Goal: Task Accomplishment & Management: Manage account settings

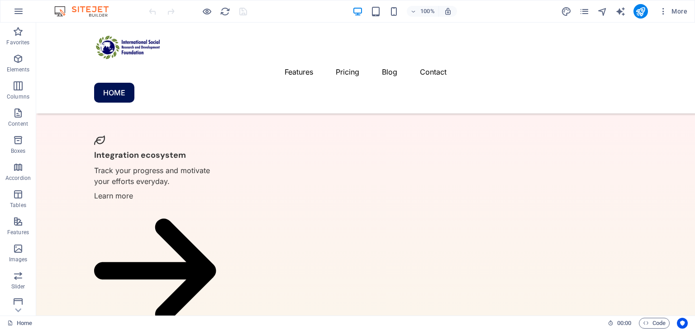
scroll to position [2092, 0]
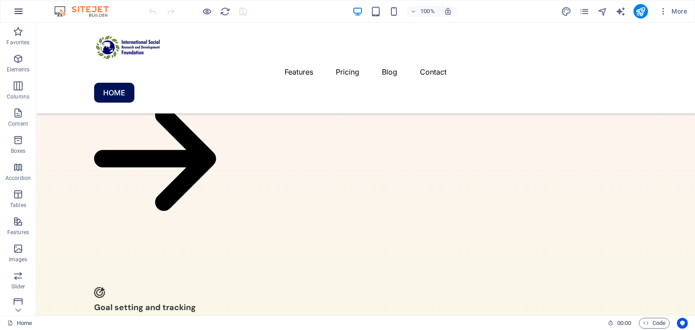
click at [18, 17] on button "button" at bounding box center [19, 11] width 22 height 22
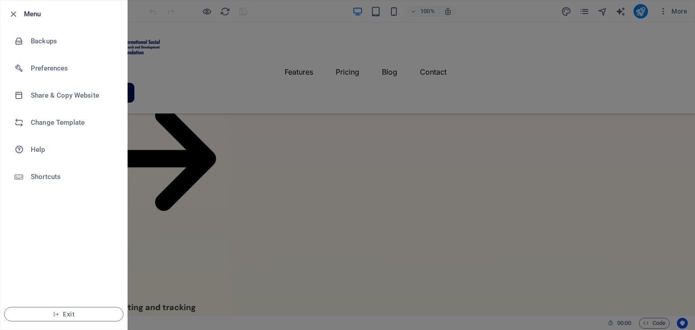
click at [5, 11] on li "Menu" at bounding box center [63, 13] width 127 height 27
click at [14, 13] on icon "button" at bounding box center [13, 14] width 10 height 10
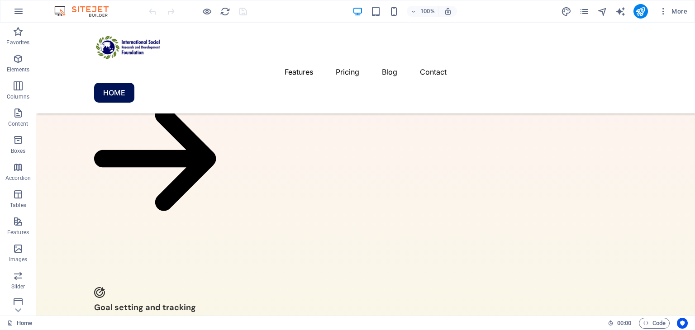
click at [691, 9] on div "100% More" at bounding box center [347, 11] width 694 height 22
click at [684, 11] on span "More" at bounding box center [673, 11] width 28 height 9
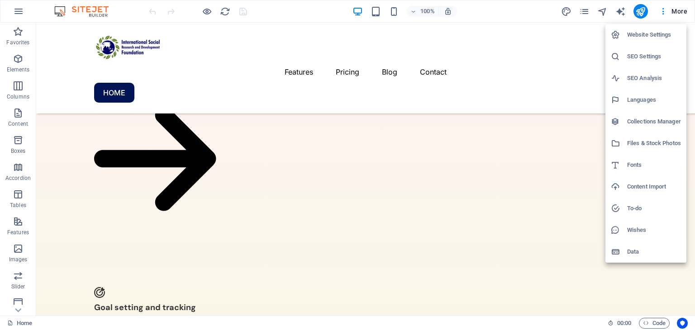
click at [14, 308] on div at bounding box center [347, 165] width 695 height 330
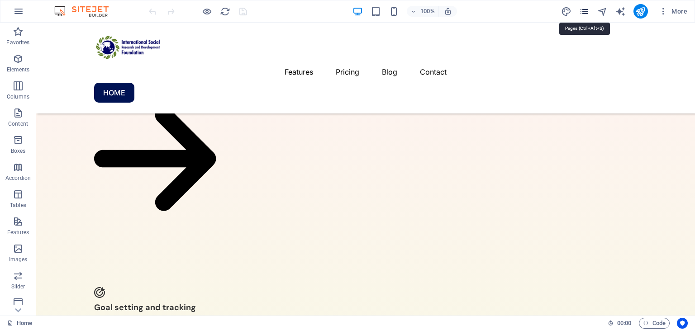
click at [582, 11] on icon "pages" at bounding box center [584, 11] width 10 height 10
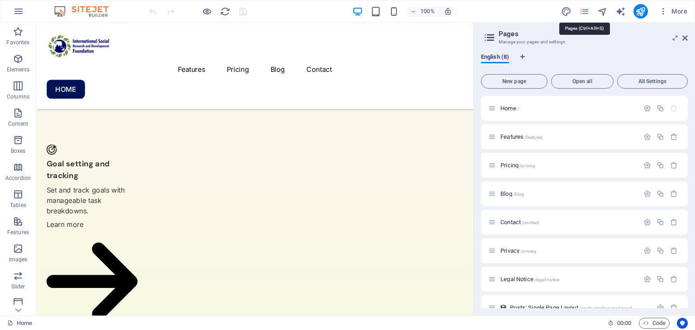
scroll to position [2228, 0]
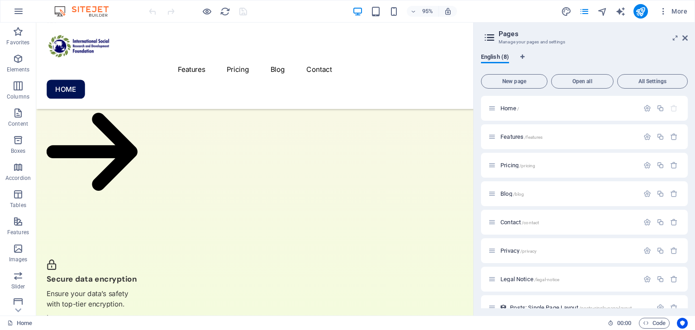
drag, startPoint x: 684, startPoint y: 148, endPoint x: 687, endPoint y: 176, distance: 27.7
click at [687, 176] on div "Home / Features /features Pricing /pricing Blog /blog Contact /contact Privacy …" at bounding box center [584, 202] width 207 height 213
drag, startPoint x: 685, startPoint y: 178, endPoint x: 694, endPoint y: 214, distance: 37.7
click at [694, 214] on div "English (8) New page Open all All Settings Home / Features /features Pricing /p…" at bounding box center [584, 181] width 221 height 270
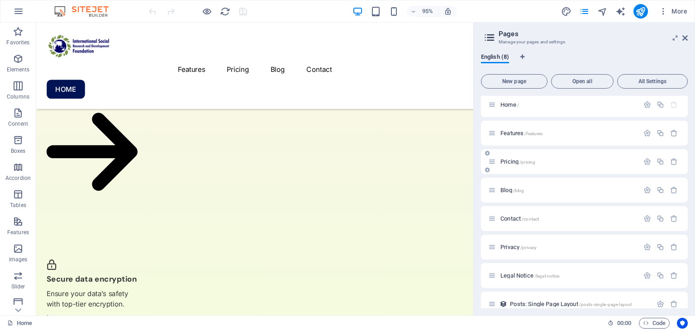
click at [574, 167] on div "Pricing /pricing" at bounding box center [584, 161] width 207 height 25
click at [513, 163] on span "Pricing /pricing" at bounding box center [517, 161] width 35 height 7
click at [513, 163] on div "Pricing /pricing" at bounding box center [584, 161] width 207 height 25
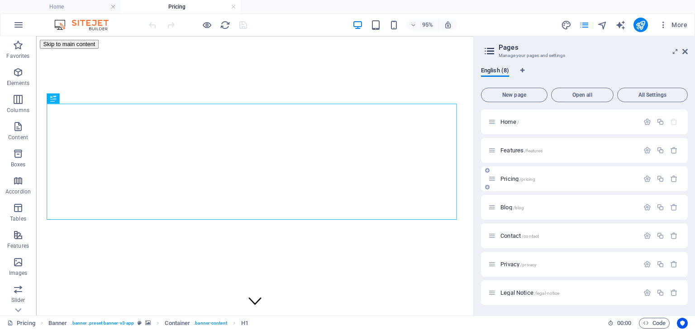
scroll to position [0, 0]
click at [670, 179] on icon "button" at bounding box center [674, 179] width 8 height 8
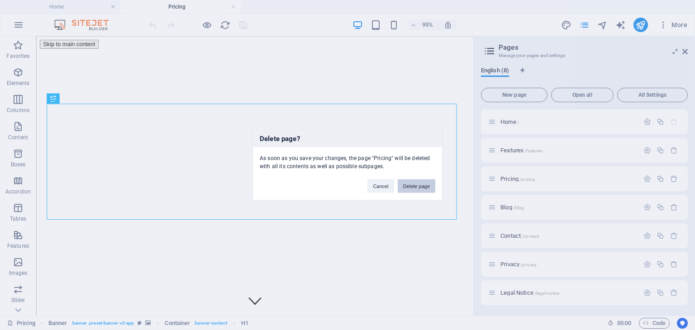
drag, startPoint x: 429, startPoint y: 181, endPoint x: 395, endPoint y: 159, distance: 40.8
click at [429, 181] on button "Delete page" at bounding box center [417, 187] width 38 height 14
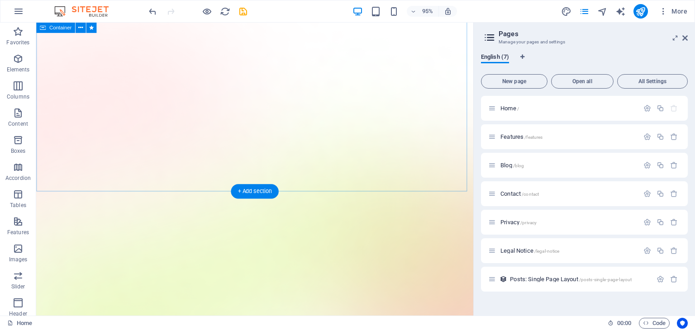
scroll to position [2204, 0]
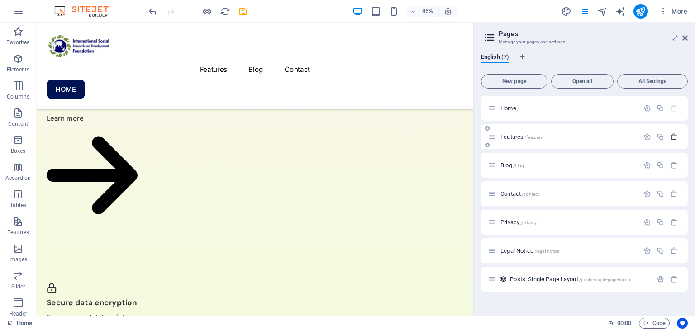
click at [675, 138] on icon "button" at bounding box center [674, 137] width 8 height 8
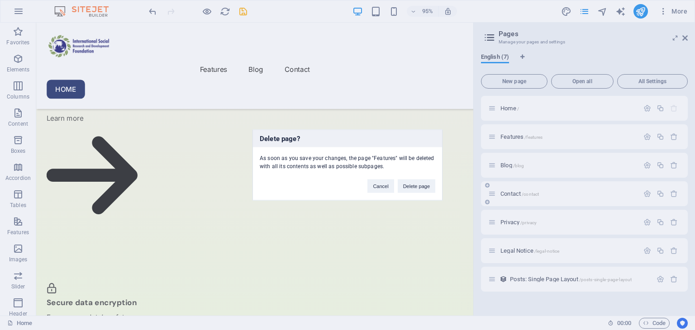
click at [409, 183] on button "Delete page" at bounding box center [417, 187] width 38 height 14
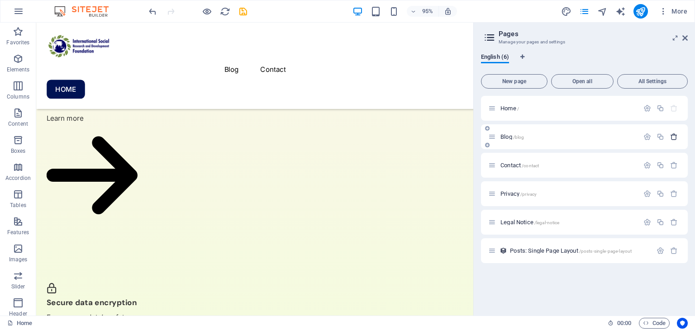
click at [674, 139] on icon "button" at bounding box center [674, 137] width 8 height 8
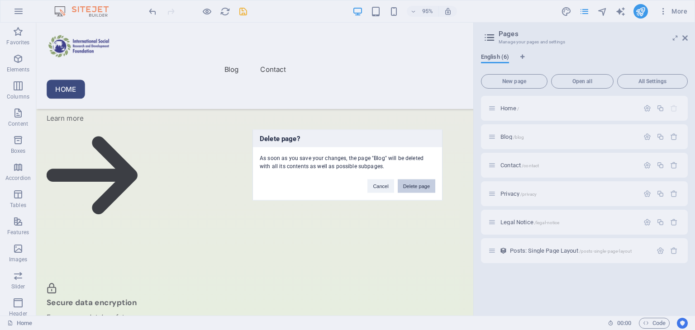
click at [407, 182] on button "Delete page" at bounding box center [417, 187] width 38 height 14
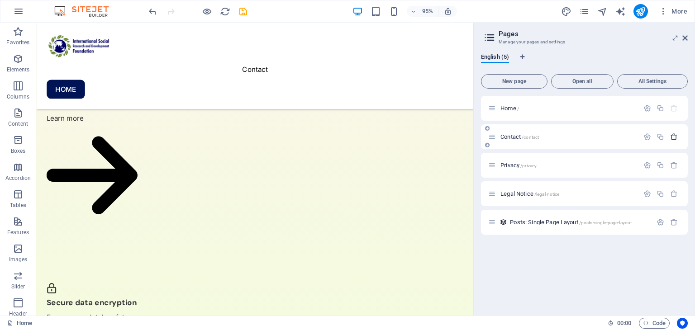
click at [673, 137] on icon "button" at bounding box center [674, 137] width 8 height 8
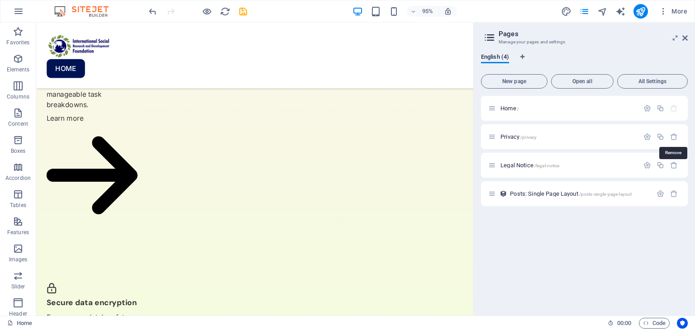
click at [673, 137] on icon "button" at bounding box center [674, 137] width 8 height 8
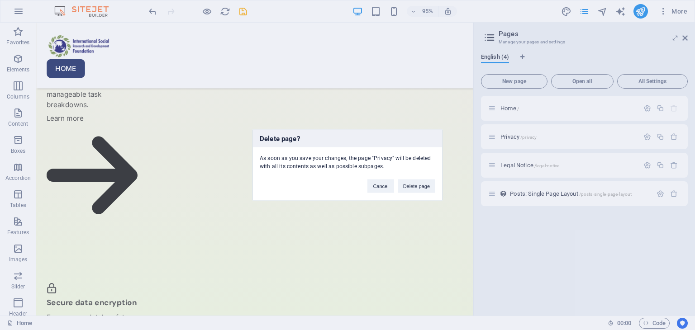
click button "Delete page" at bounding box center [417, 187] width 38 height 14
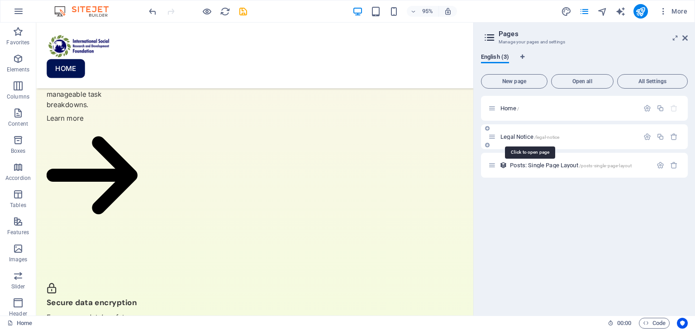
click at [543, 136] on span "/legal-notice" at bounding box center [546, 137] width 25 height 5
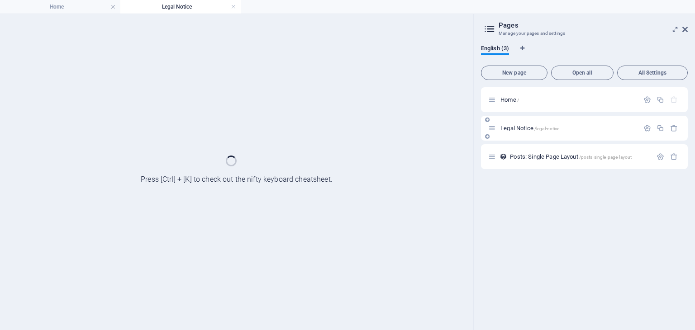
click at [543, 137] on div "Legal Notice /legal-notice" at bounding box center [584, 128] width 207 height 25
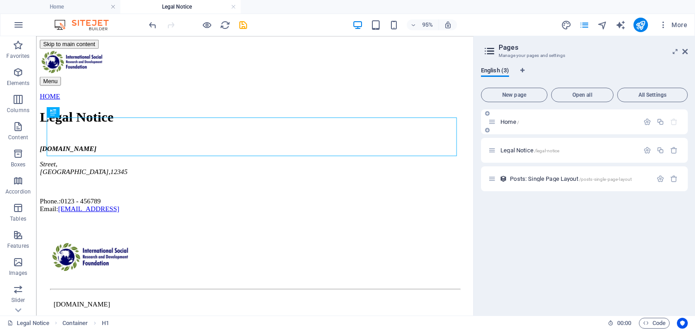
click at [517, 123] on span "/" at bounding box center [518, 122] width 2 height 5
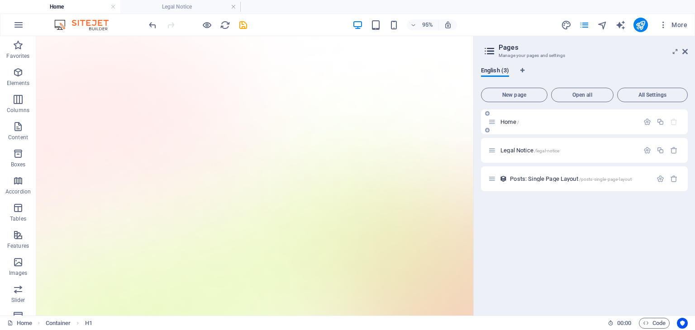
scroll to position [2204, 0]
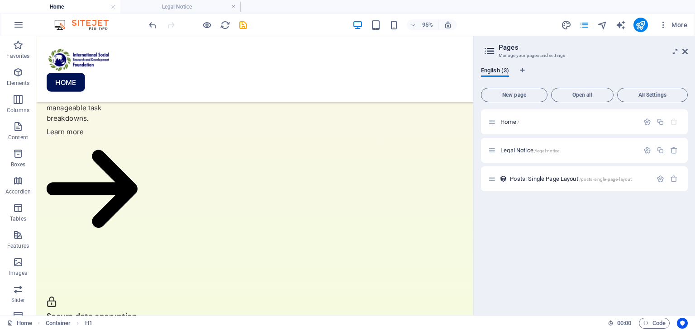
click at [685, 56] on header "Pages Manage your pages and settings" at bounding box center [585, 48] width 205 height 24
click at [685, 48] on icon at bounding box center [684, 51] width 5 height 7
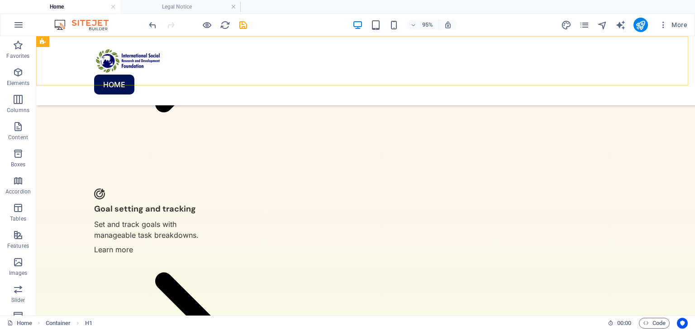
scroll to position [2065, 0]
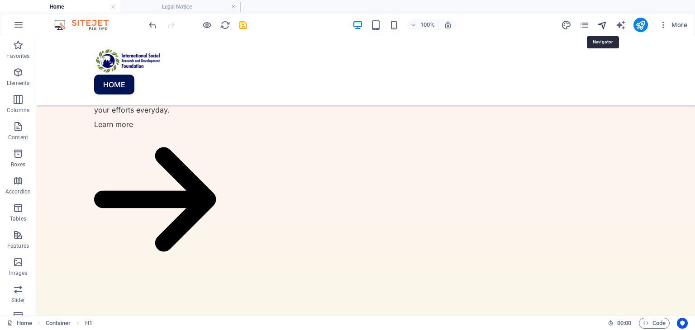
click at [599, 20] on icon "navigator" at bounding box center [602, 25] width 10 height 10
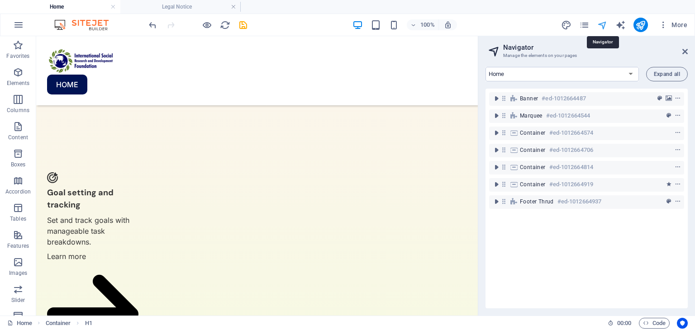
scroll to position [2224, 0]
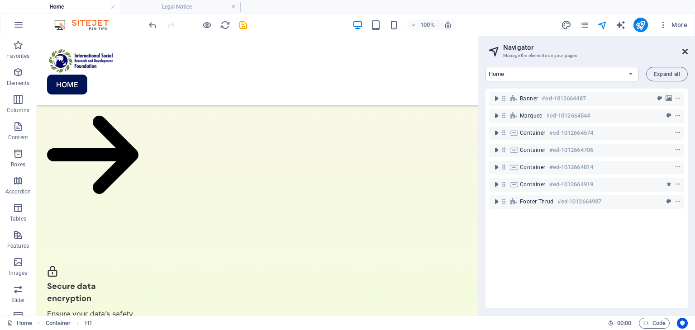
click at [687, 51] on icon at bounding box center [684, 51] width 5 height 7
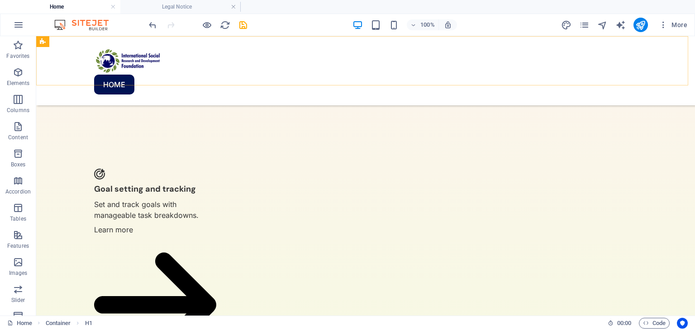
scroll to position [2065, 0]
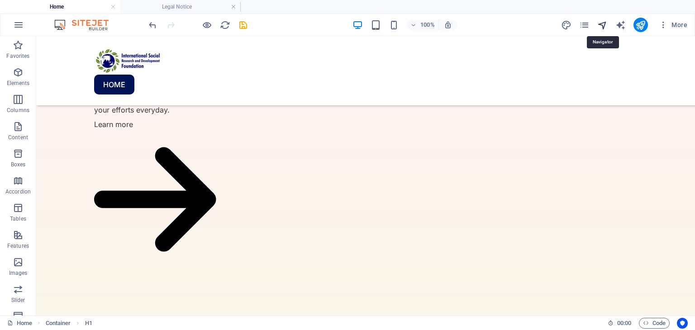
click at [603, 20] on icon "navigator" at bounding box center [602, 25] width 10 height 10
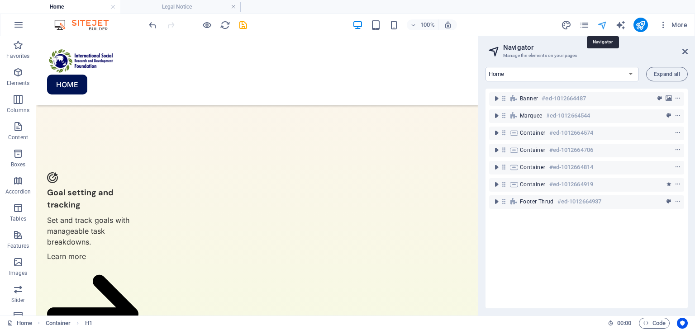
scroll to position [2224, 0]
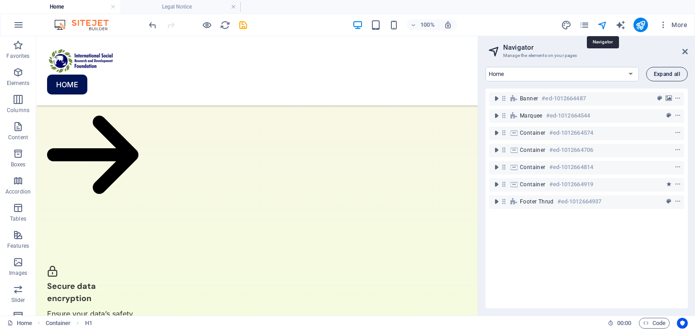
click at [669, 73] on span "Expand all" at bounding box center [667, 73] width 26 height 5
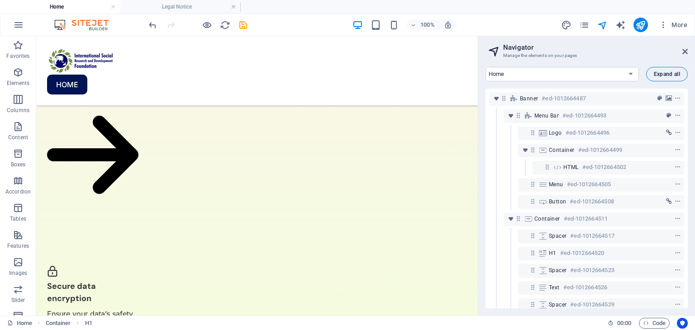
click at [673, 76] on span "Expand all" at bounding box center [667, 73] width 26 height 5
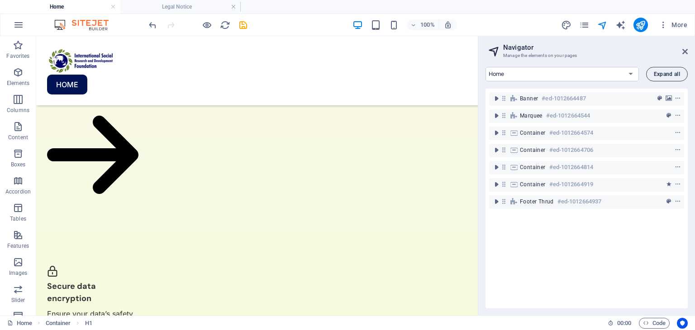
click at [671, 74] on span "Expand all" at bounding box center [667, 73] width 26 height 5
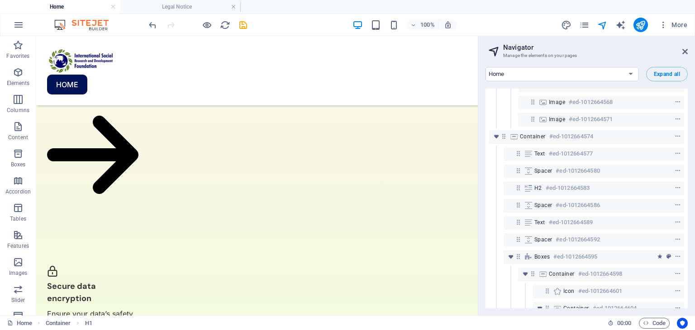
scroll to position [413, 0]
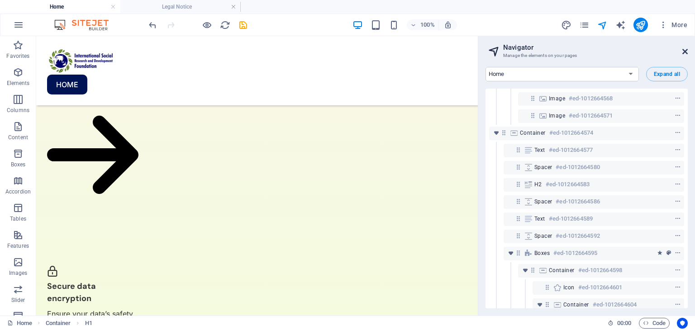
click at [682, 51] on icon at bounding box center [684, 51] width 5 height 7
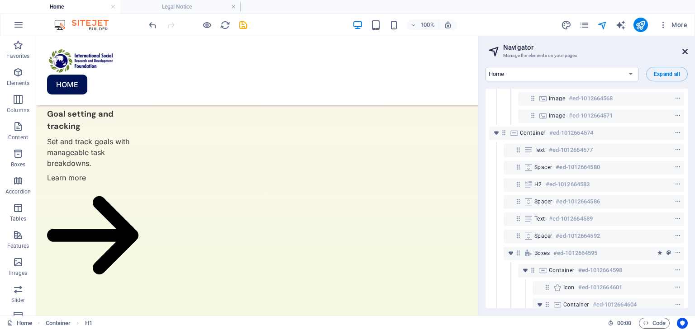
scroll to position [2065, 0]
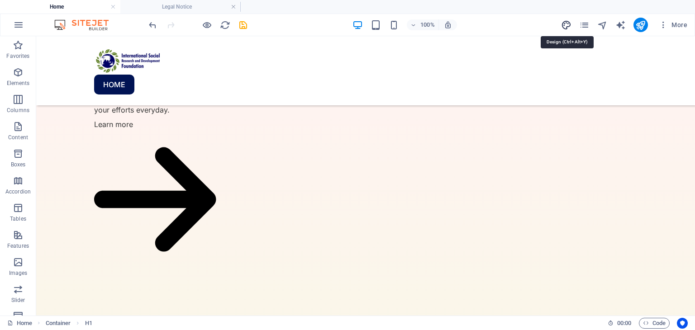
click at [569, 23] on div "More" at bounding box center [626, 25] width 130 height 14
click at [569, 23] on icon "design" at bounding box center [566, 25] width 10 height 10
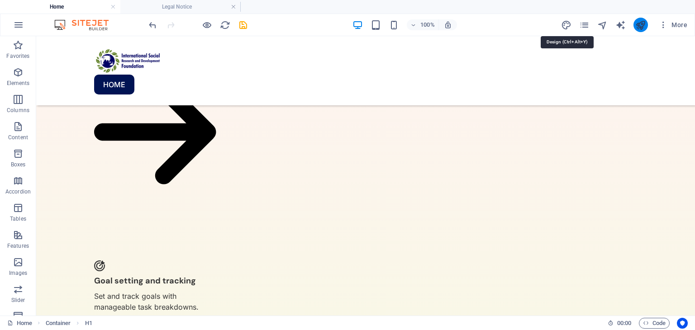
select select "600"
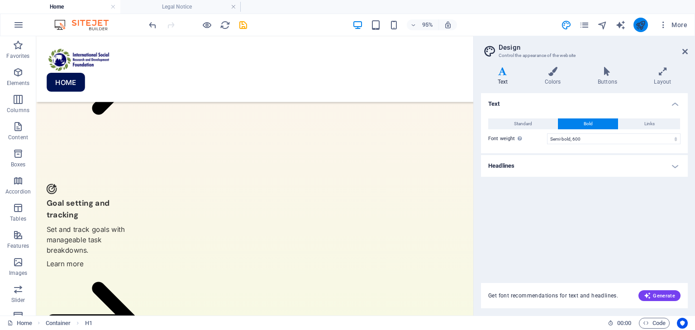
scroll to position [2204, 0]
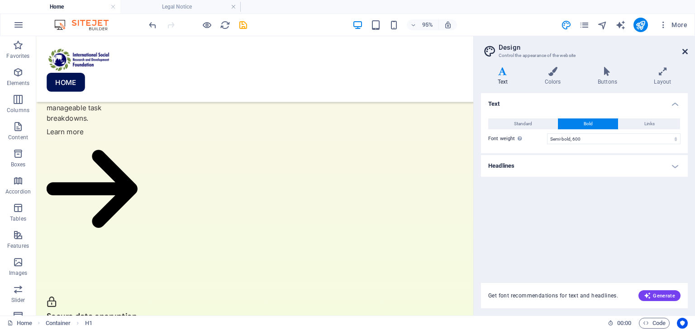
click at [684, 52] on icon at bounding box center [684, 51] width 5 height 7
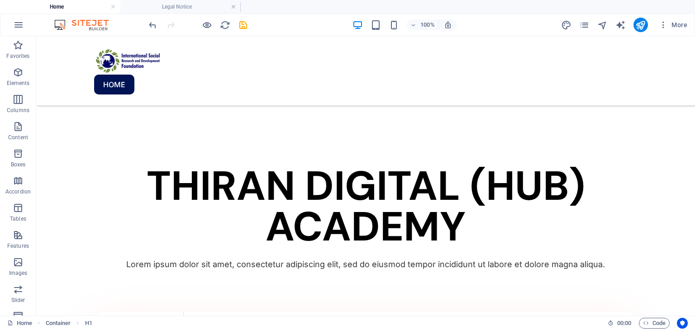
scroll to position [590, 0]
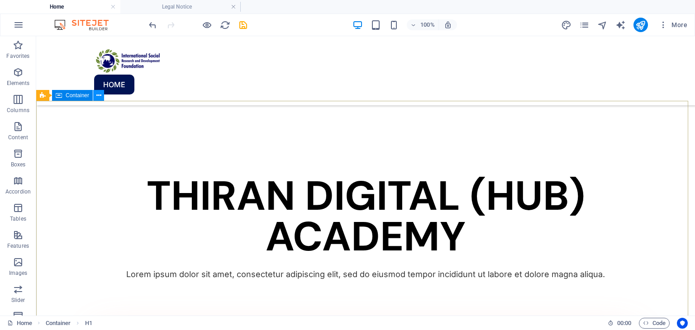
click at [101, 100] on button at bounding box center [98, 95] width 11 height 11
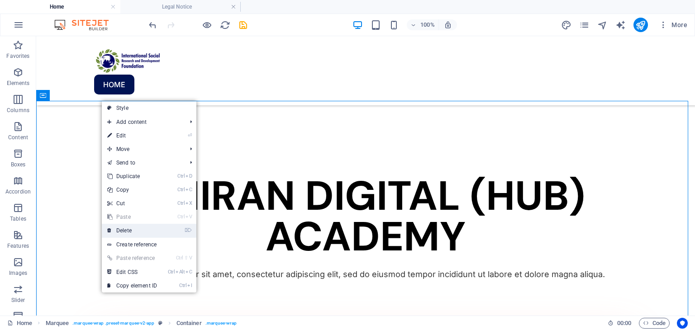
click at [139, 226] on link "⌦ Delete" at bounding box center [132, 231] width 61 height 14
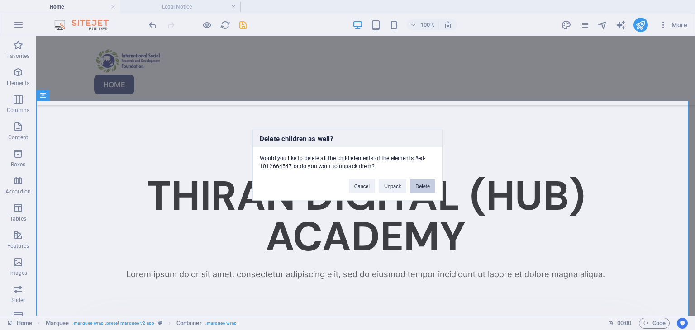
click at [420, 185] on button "Delete" at bounding box center [422, 187] width 25 height 14
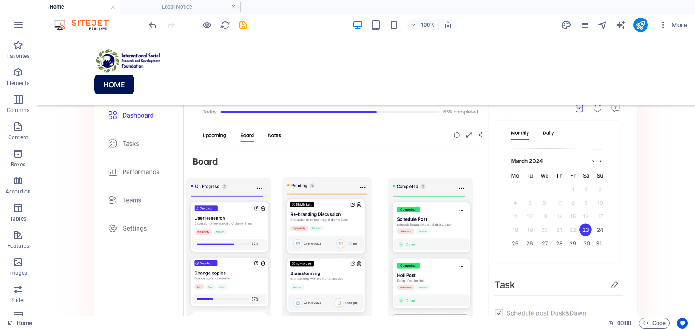
scroll to position [851, 0]
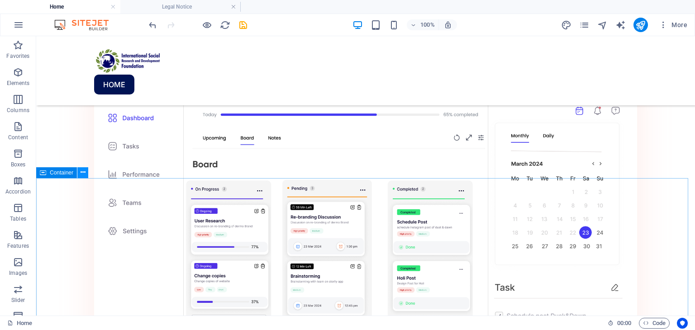
click at [83, 174] on icon at bounding box center [83, 172] width 5 height 9
click at [79, 176] on button at bounding box center [82, 172] width 11 height 11
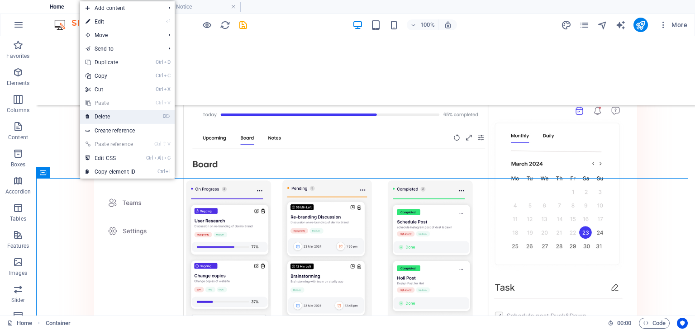
click at [107, 118] on link "⌦ Delete" at bounding box center [110, 117] width 61 height 14
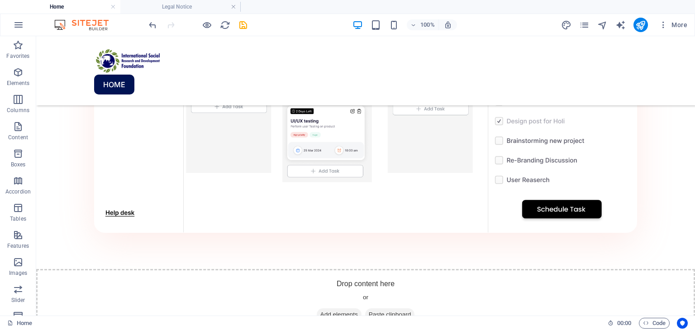
scroll to position [1063, 0]
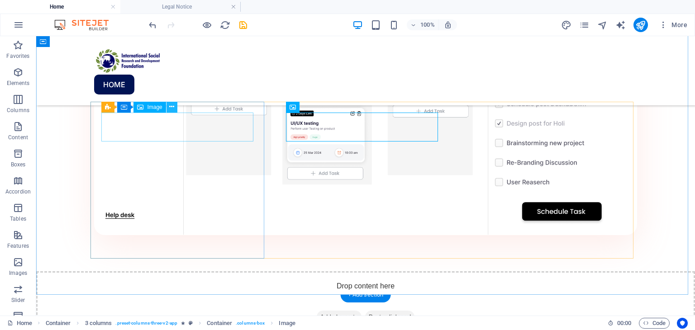
click at [170, 108] on icon at bounding box center [171, 106] width 5 height 9
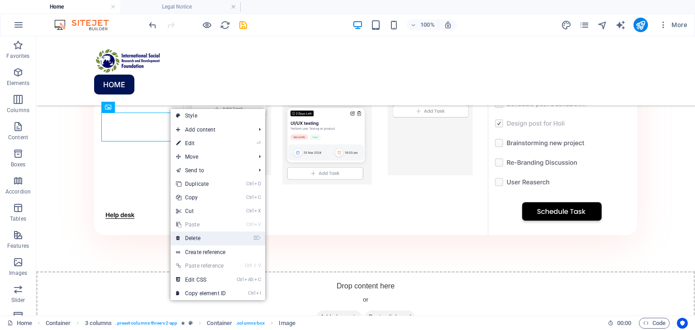
click at [196, 239] on link "⌦ Delete" at bounding box center [201, 239] width 61 height 14
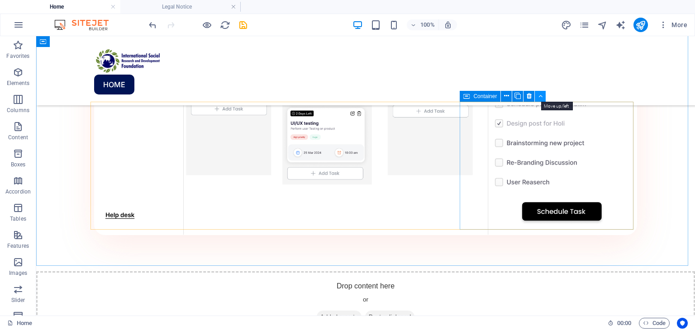
click at [537, 94] on button at bounding box center [540, 96] width 11 height 11
click at [546, 97] on button at bounding box center [551, 96] width 11 height 11
click at [542, 96] on button at bounding box center [540, 96] width 11 height 11
click at [506, 98] on icon at bounding box center [506, 95] width 5 height 9
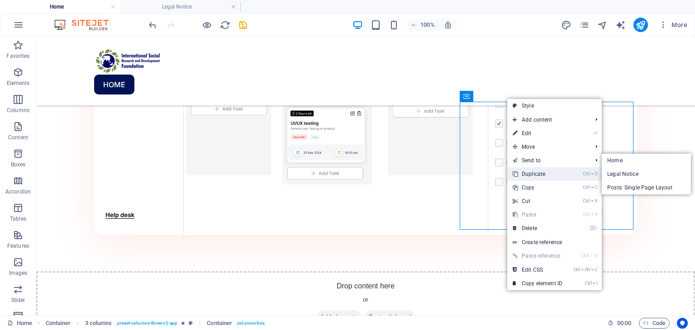
click at [532, 177] on link "Ctrl D Duplicate" at bounding box center [537, 174] width 61 height 14
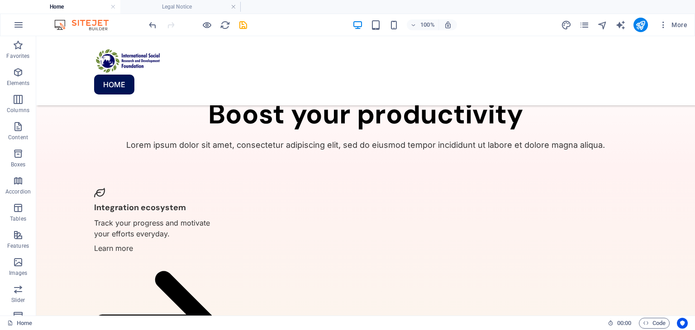
scroll to position [1309, 0]
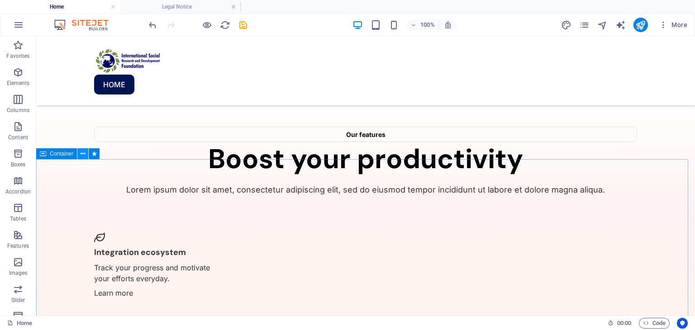
click at [83, 158] on icon at bounding box center [83, 153] width 5 height 9
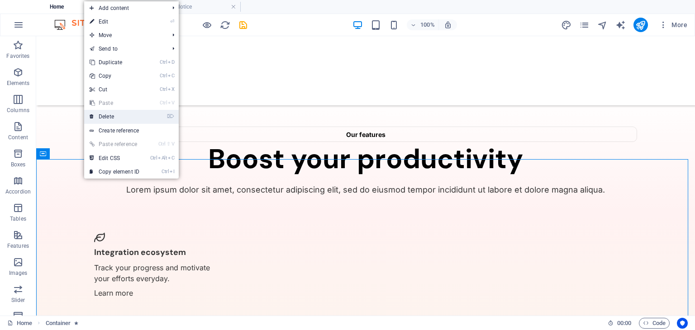
click at [123, 112] on link "⌦ Delete" at bounding box center [114, 117] width 61 height 14
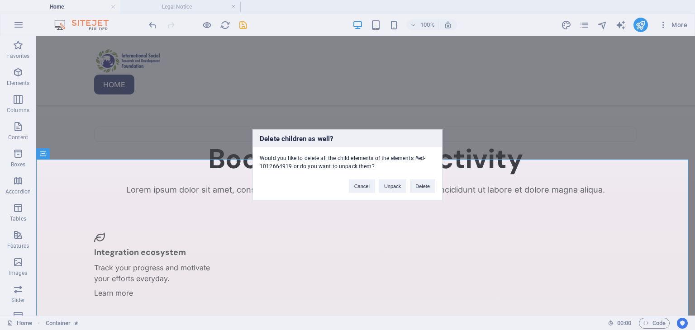
scroll to position [1307, 0]
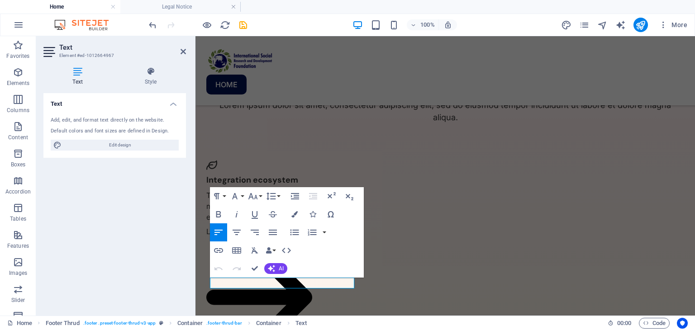
scroll to position [1317, 0]
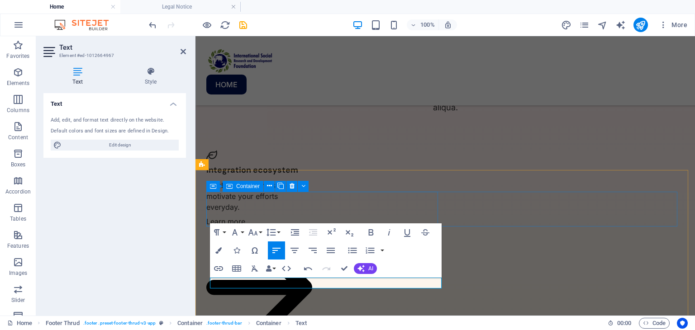
click at [185, 53] on icon at bounding box center [182, 51] width 5 height 7
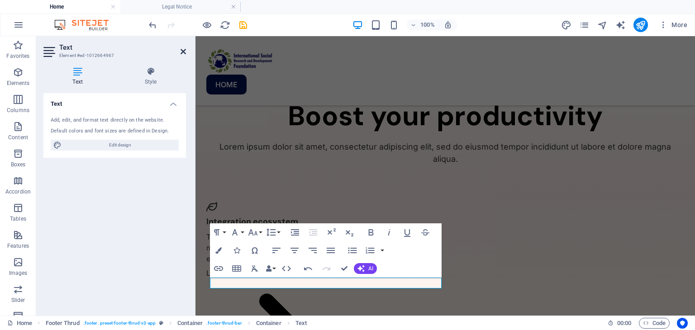
scroll to position [1307, 0]
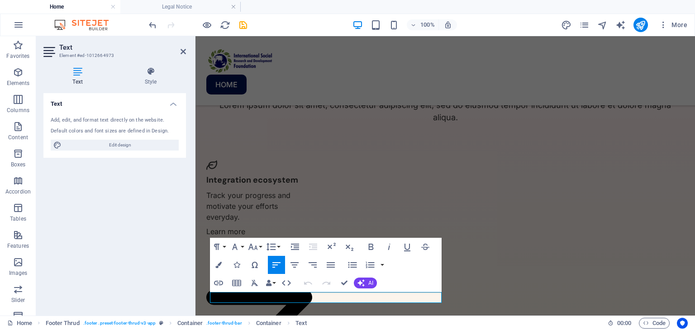
scroll to position [1317, 0]
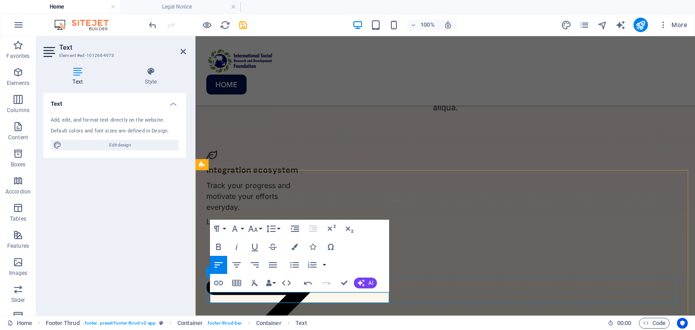
click at [248, 279] on icon "button" at bounding box center [249, 275] width 11 height 11
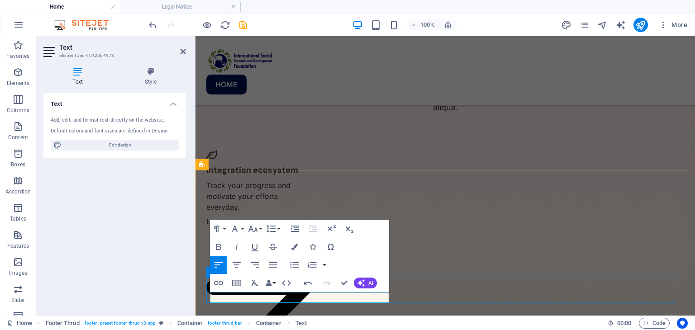
click at [181, 51] on icon at bounding box center [182, 51] width 5 height 7
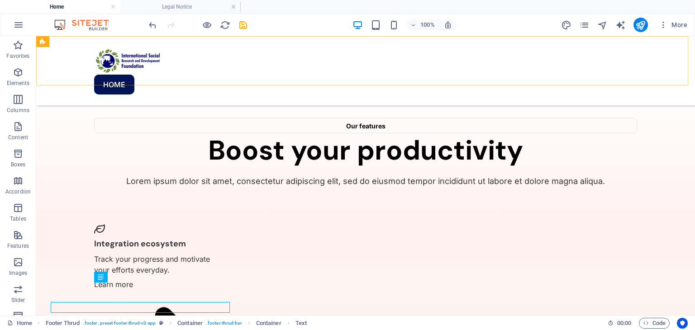
scroll to position [1307, 0]
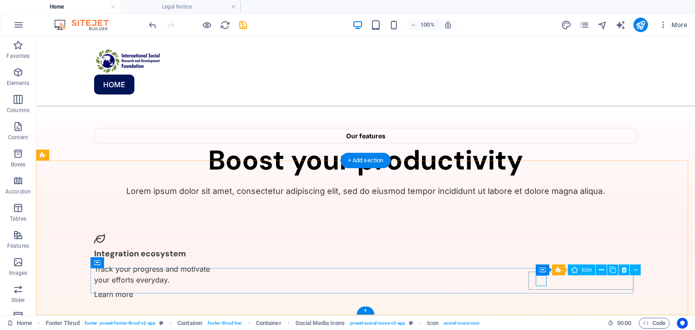
select select "xMidYMid"
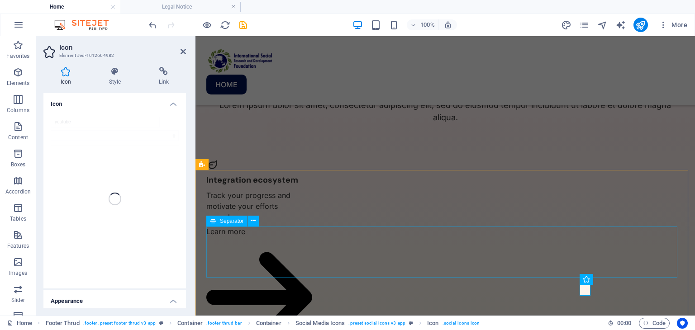
scroll to position [1317, 0]
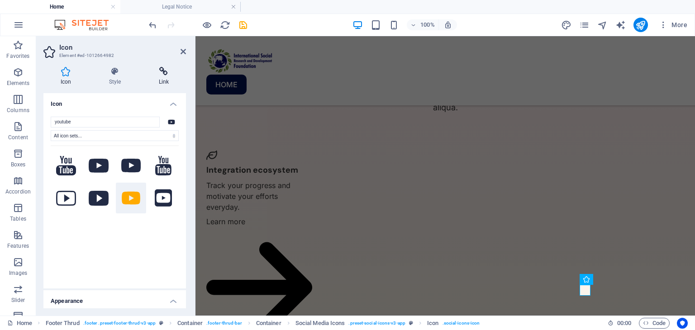
click at [166, 77] on h4 "Link" at bounding box center [164, 76] width 44 height 19
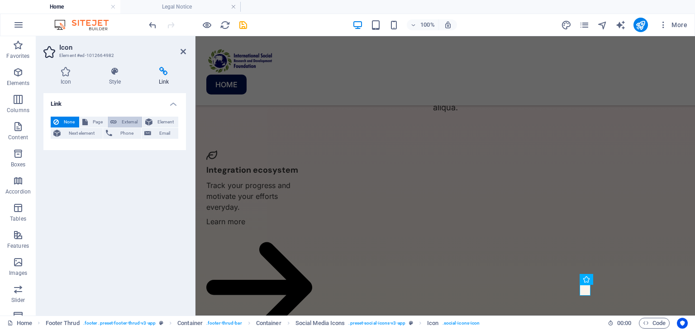
click at [127, 120] on span "External" at bounding box center [129, 122] width 20 height 11
select select "blank"
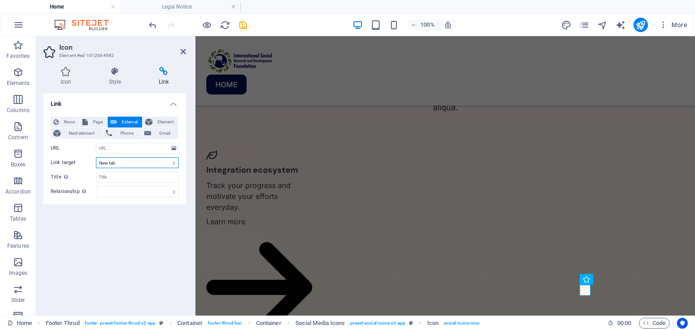
click at [113, 161] on select "New tab Same tab Overlay" at bounding box center [137, 162] width 83 height 11
click at [96, 157] on select "New tab Same tab Overlay" at bounding box center [137, 162] width 83 height 11
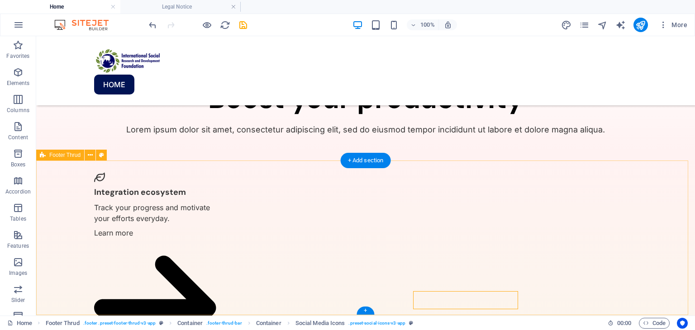
scroll to position [1307, 0]
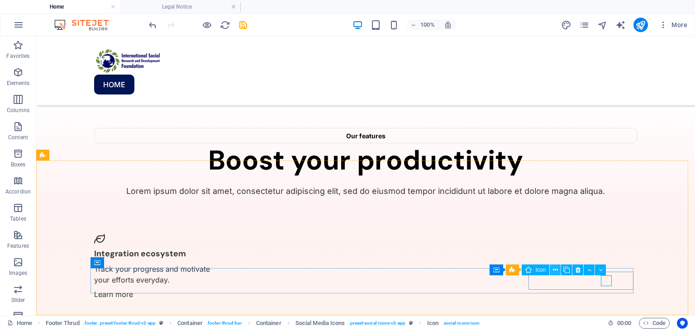
click at [553, 267] on icon at bounding box center [555, 270] width 5 height 9
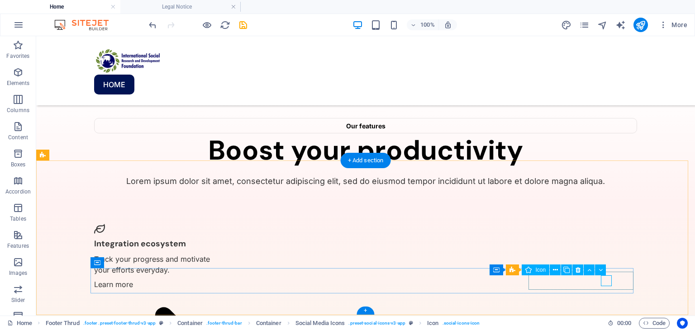
select select "xMidYMid"
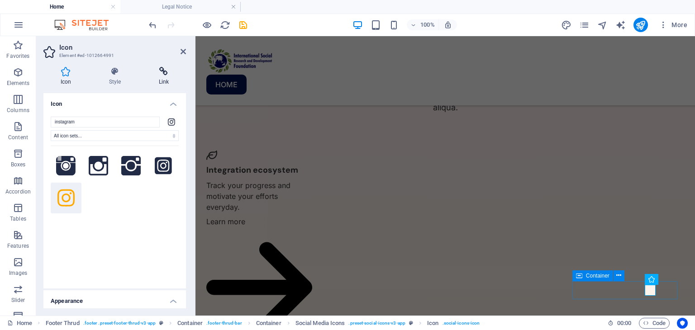
click at [154, 76] on h4 "Link" at bounding box center [164, 76] width 44 height 19
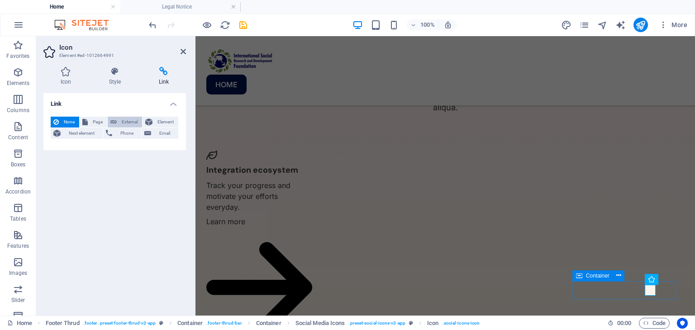
click at [117, 122] on button "External" at bounding box center [125, 122] width 34 height 11
select select "blank"
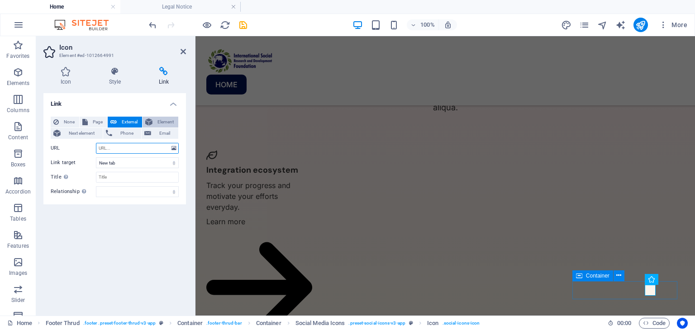
paste input "https://www.instagram.com/isrdf_official/"
type input "https://www.instagram.com/isrdf_official/"
click at [184, 55] on icon at bounding box center [182, 51] width 5 height 7
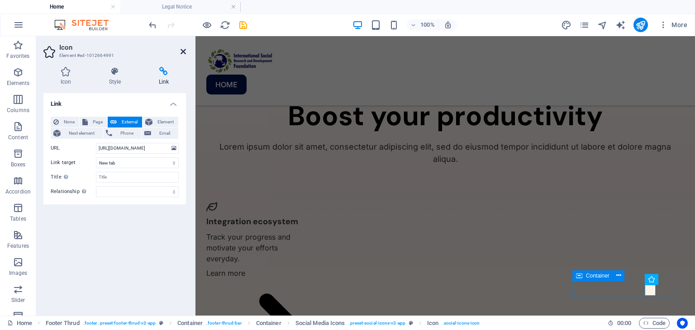
scroll to position [1307, 0]
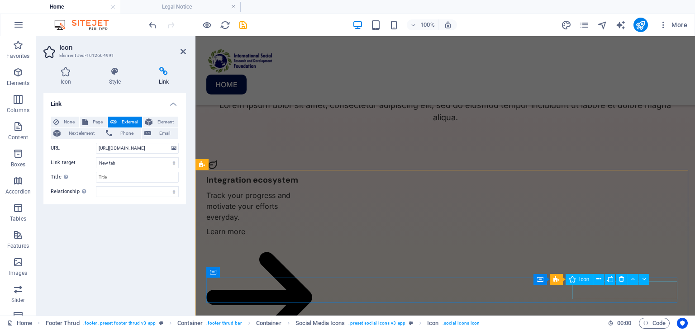
scroll to position [1317, 0]
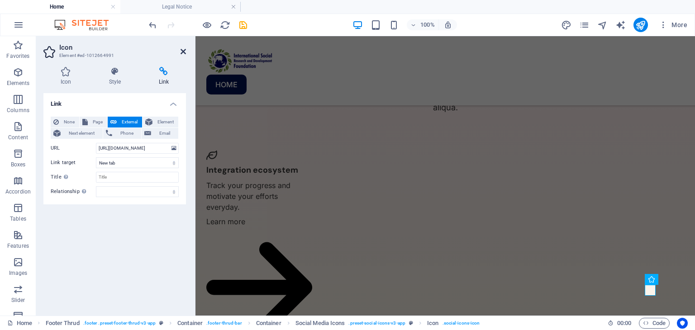
click at [185, 48] on icon at bounding box center [182, 51] width 5 height 7
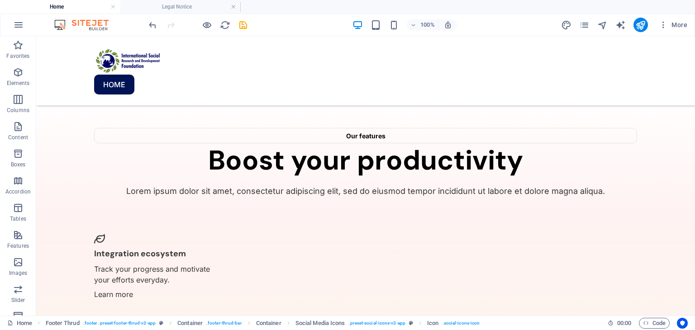
scroll to position [0, 0]
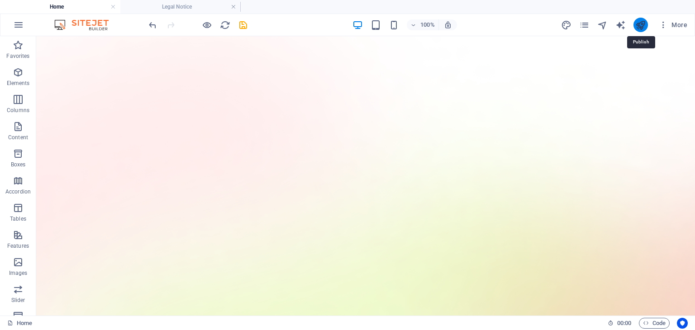
click at [644, 28] on icon "publish" at bounding box center [640, 25] width 10 height 10
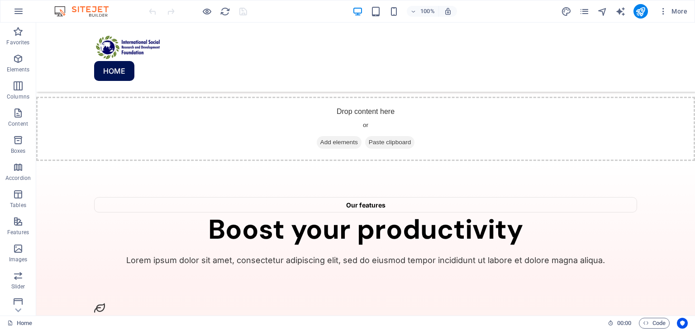
scroll to position [1294, 0]
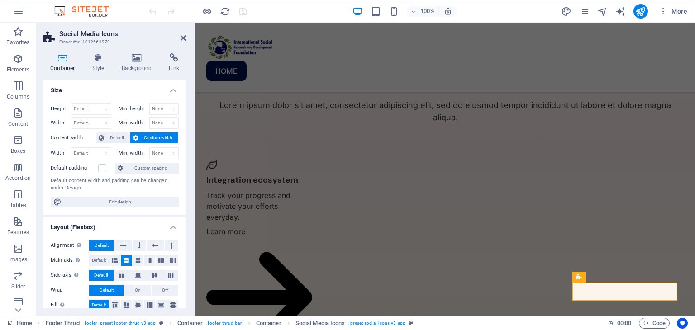
scroll to position [1302, 0]
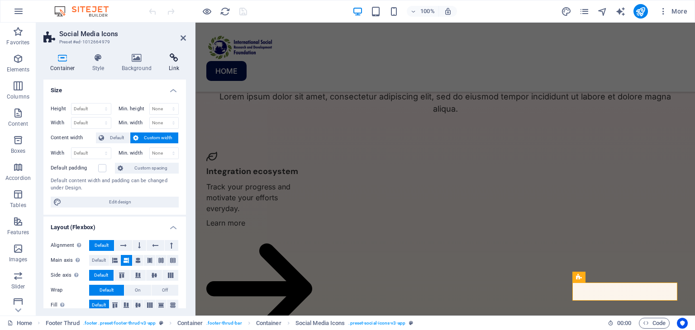
click at [168, 56] on icon at bounding box center [174, 57] width 24 height 9
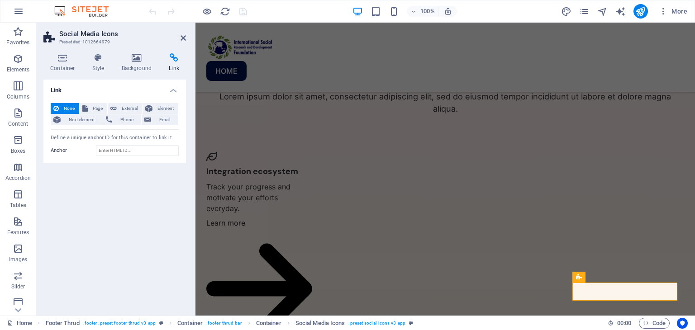
click at [184, 42] on header "Social Media Icons Preset #ed-1012664979" at bounding box center [114, 35] width 142 height 24
click at [181, 38] on icon at bounding box center [182, 37] width 5 height 7
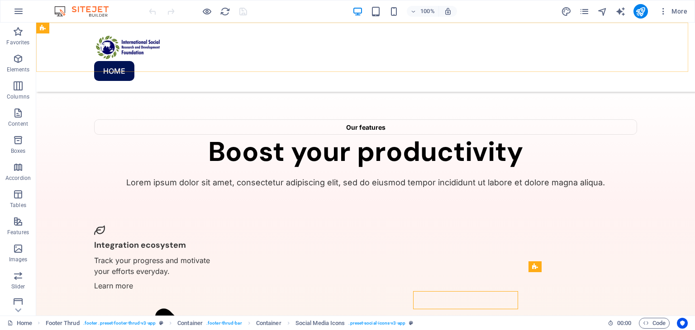
scroll to position [1294, 0]
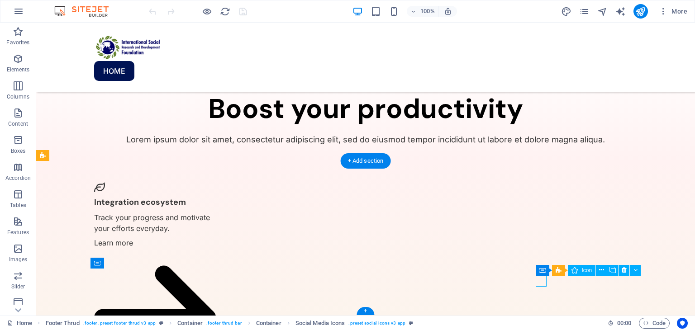
select select "xMidYMid"
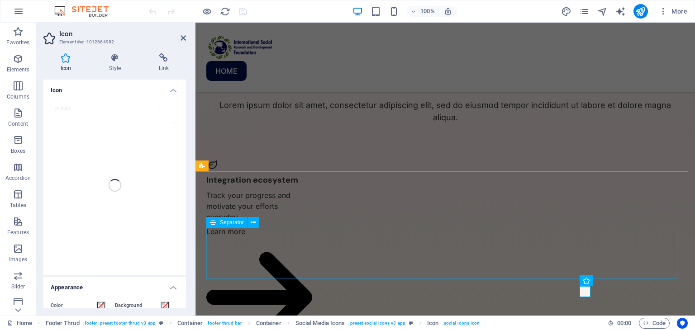
scroll to position [1302, 0]
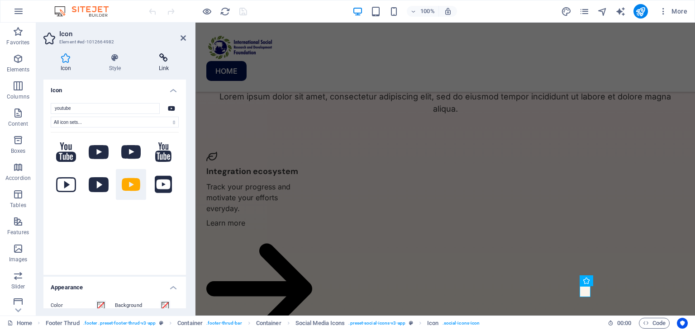
click at [160, 63] on h4 "Link" at bounding box center [164, 62] width 44 height 19
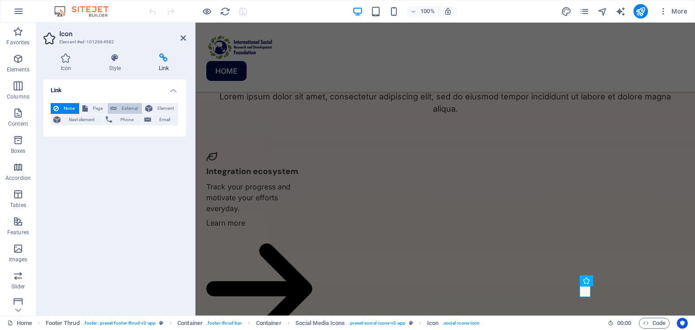
click at [135, 104] on span "External" at bounding box center [129, 108] width 20 height 11
select select "blank"
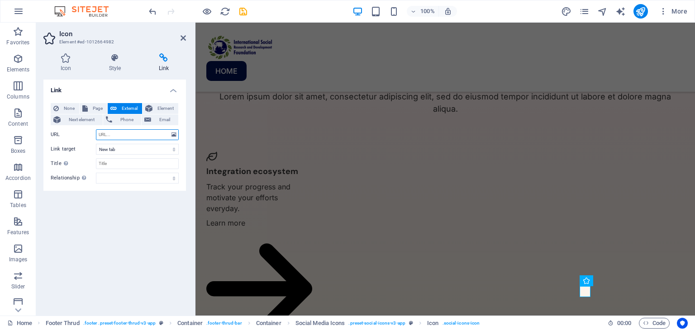
paste input "[URL][DOMAIN_NAME][DOMAIN_NAME]"
type input "h"
click at [56, 108] on icon at bounding box center [55, 108] width 5 height 11
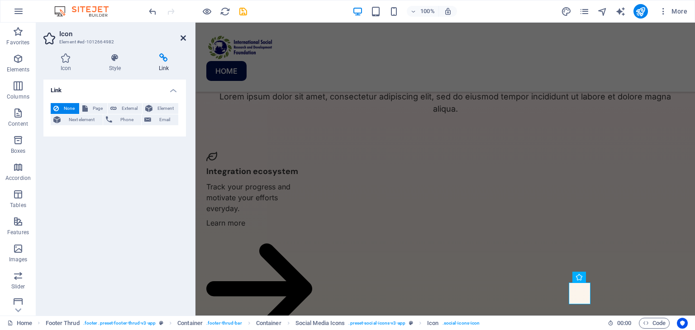
drag, startPoint x: 181, startPoint y: 39, endPoint x: 145, endPoint y: 17, distance: 42.4
click at [181, 40] on icon at bounding box center [182, 37] width 5 height 7
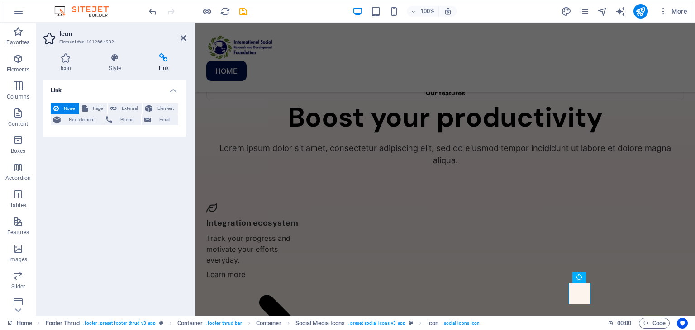
scroll to position [1294, 0]
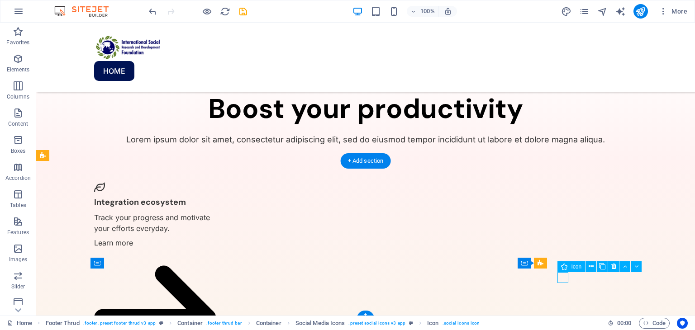
select select "xMidYMid"
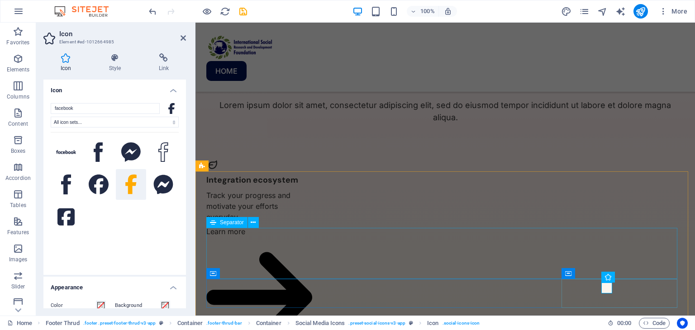
scroll to position [1302, 0]
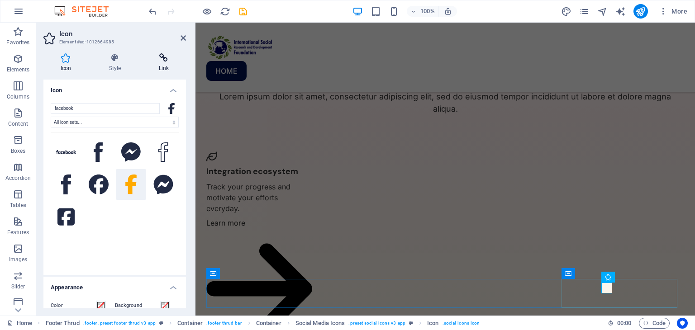
click at [162, 68] on h4 "Link" at bounding box center [164, 62] width 44 height 19
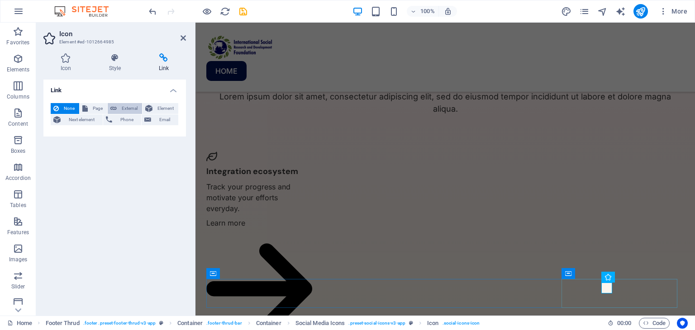
click at [129, 109] on span "External" at bounding box center [129, 108] width 20 height 11
select select "blank"
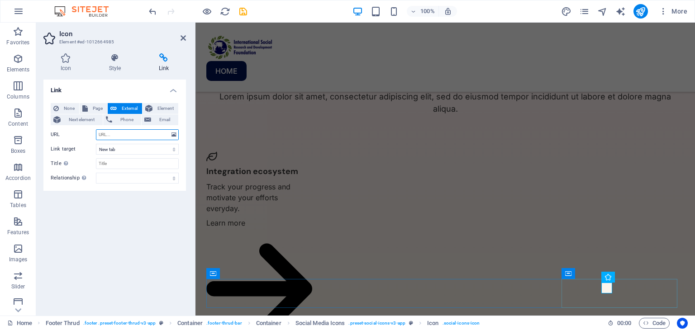
paste input "[URL][DOMAIN_NAME][DOMAIN_NAME]"
type input "[URL][DOMAIN_NAME][DOMAIN_NAME]"
click at [183, 32] on h2 "Icon" at bounding box center [122, 34] width 127 height 8
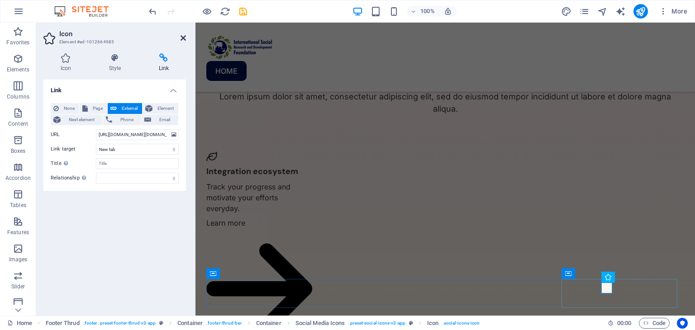
click at [180, 34] on icon at bounding box center [182, 37] width 5 height 7
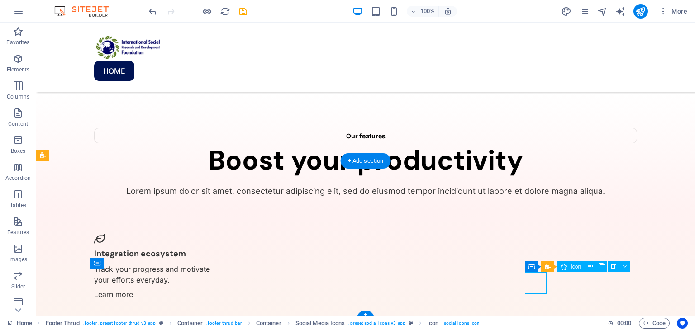
scroll to position [1297, 0]
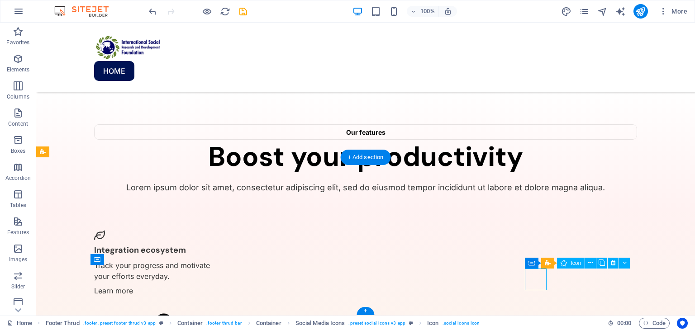
drag, startPoint x: 530, startPoint y: 283, endPoint x: 531, endPoint y: 275, distance: 7.7
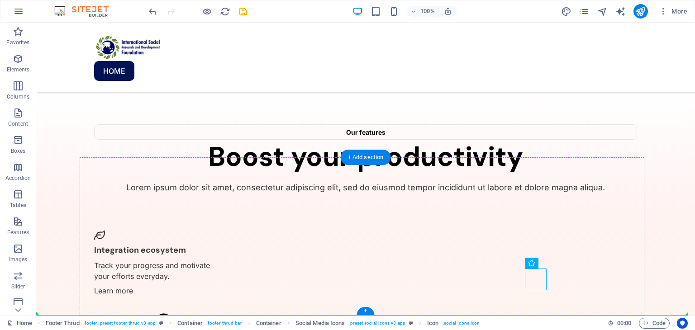
drag, startPoint x: 531, startPoint y: 275, endPoint x: 530, endPoint y: 260, distance: 14.5
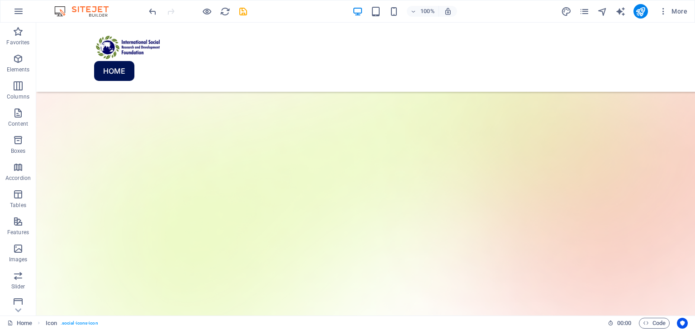
scroll to position [0, 0]
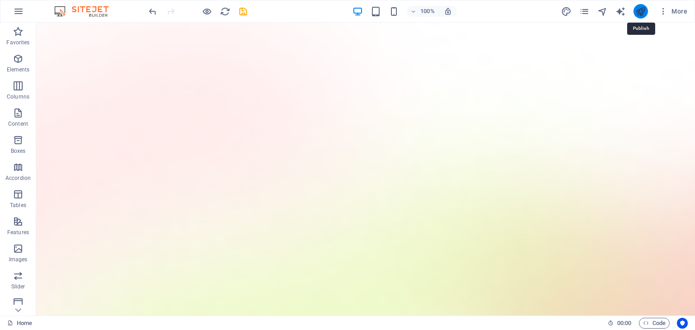
click at [642, 11] on icon "publish" at bounding box center [640, 11] width 10 height 10
